Goal: Task Accomplishment & Management: Manage account settings

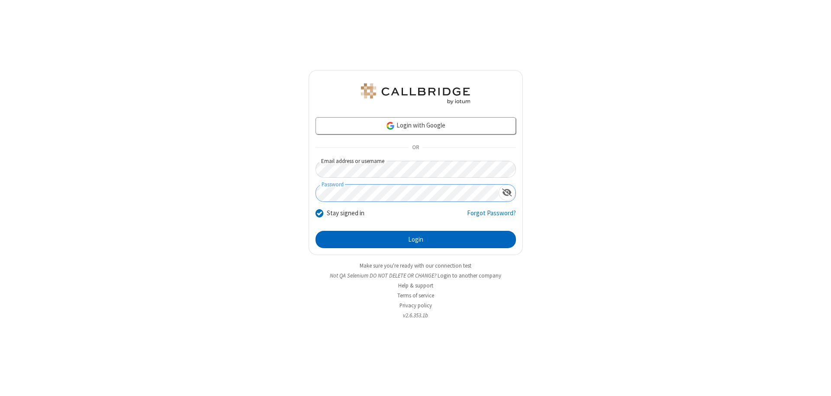
click at [415, 240] on button "Login" at bounding box center [416, 239] width 200 height 17
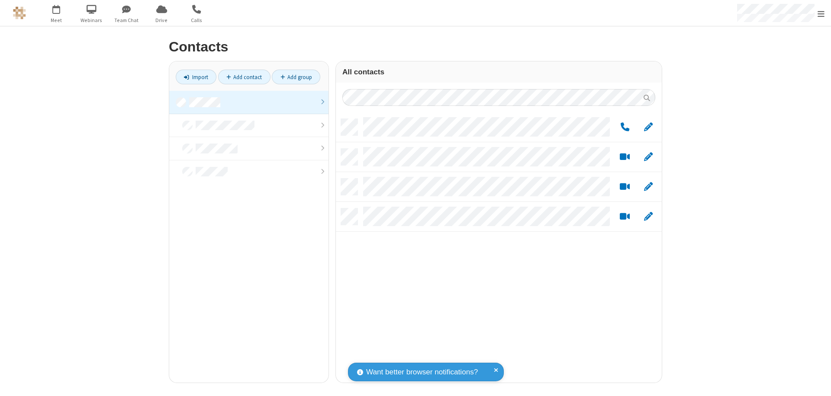
click at [249, 102] on link at bounding box center [248, 102] width 159 height 23
click at [296, 77] on link "Add group" at bounding box center [296, 77] width 48 height 15
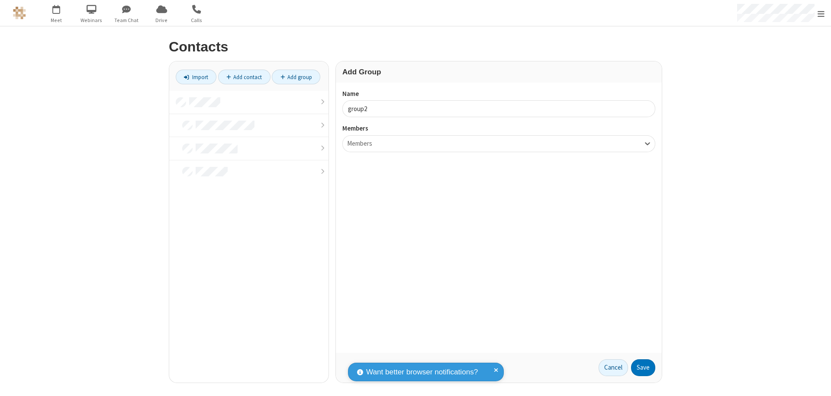
type input "group2"
type input "name19"
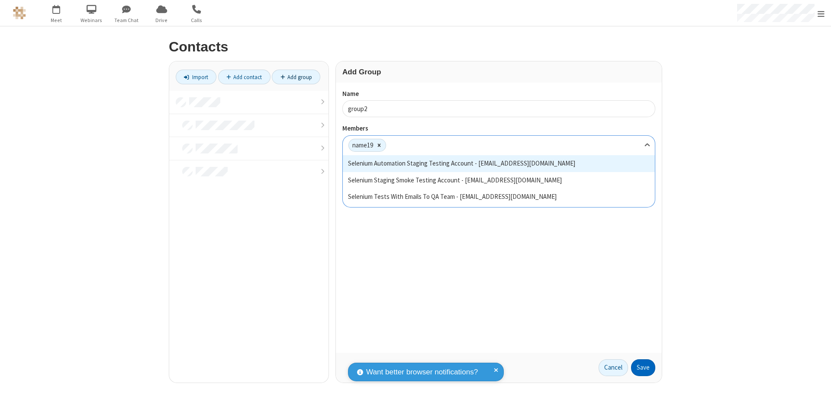
click at [643, 368] on button "Save" at bounding box center [643, 368] width 24 height 17
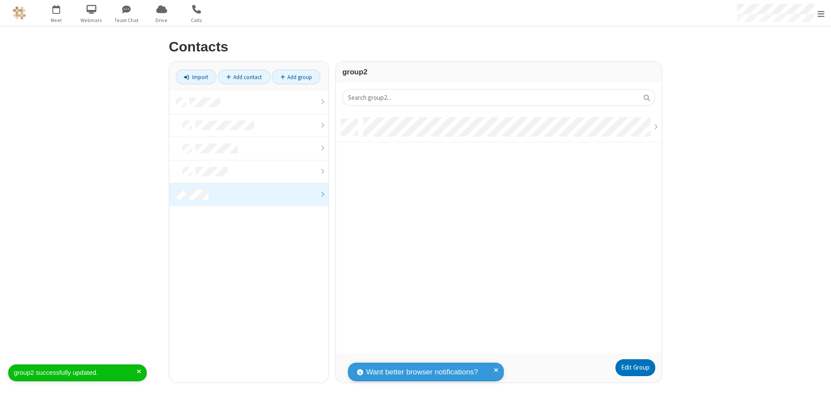
scroll to position [234, 319]
click at [635, 368] on link "Edit Group" at bounding box center [635, 368] width 40 height 17
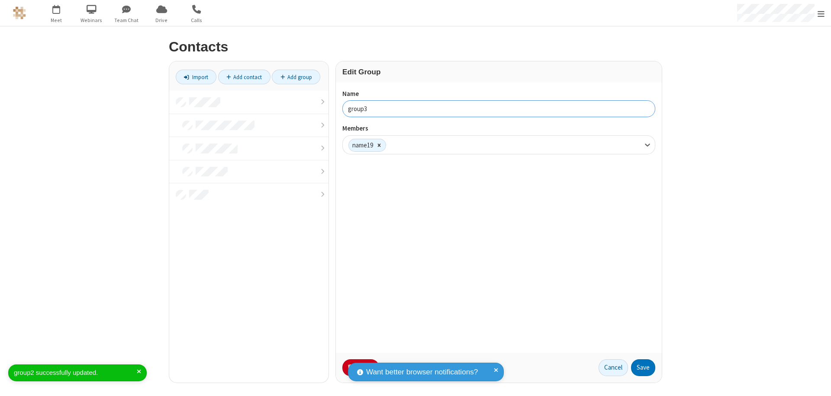
type input "group3"
click at [643, 368] on button "Save" at bounding box center [643, 368] width 24 height 17
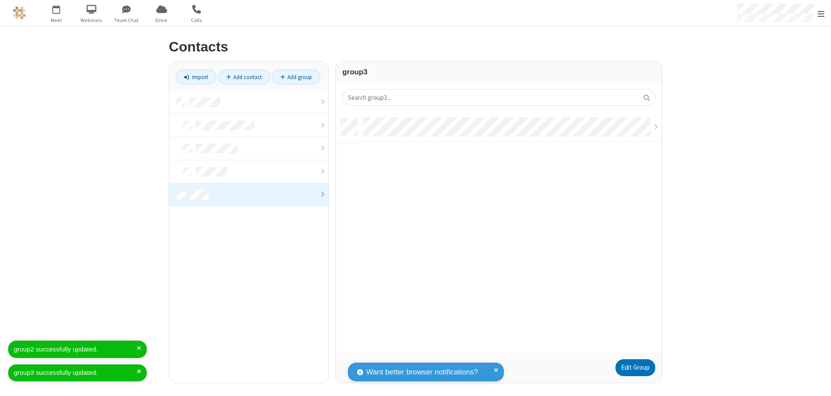
scroll to position [234, 319]
